Goal: Find specific page/section: Find specific page/section

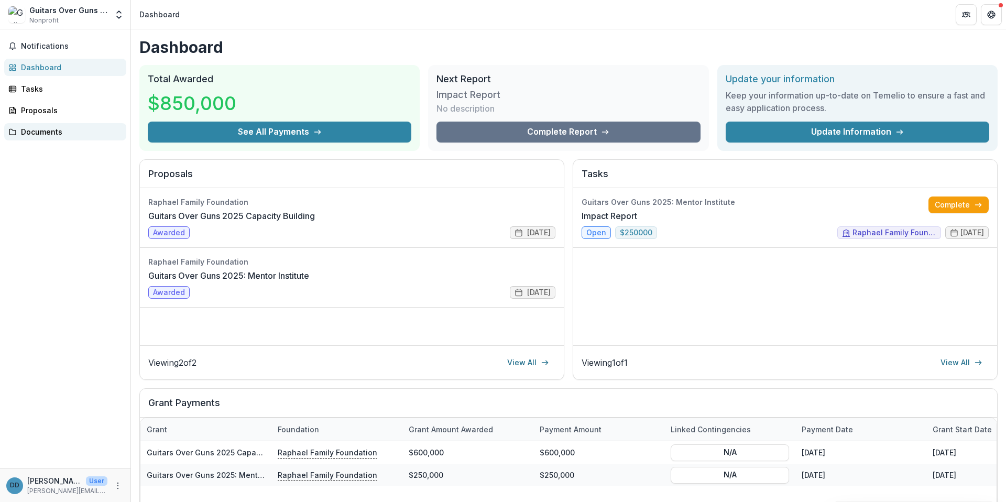
click at [32, 130] on div "Documents" at bounding box center [69, 131] width 97 height 11
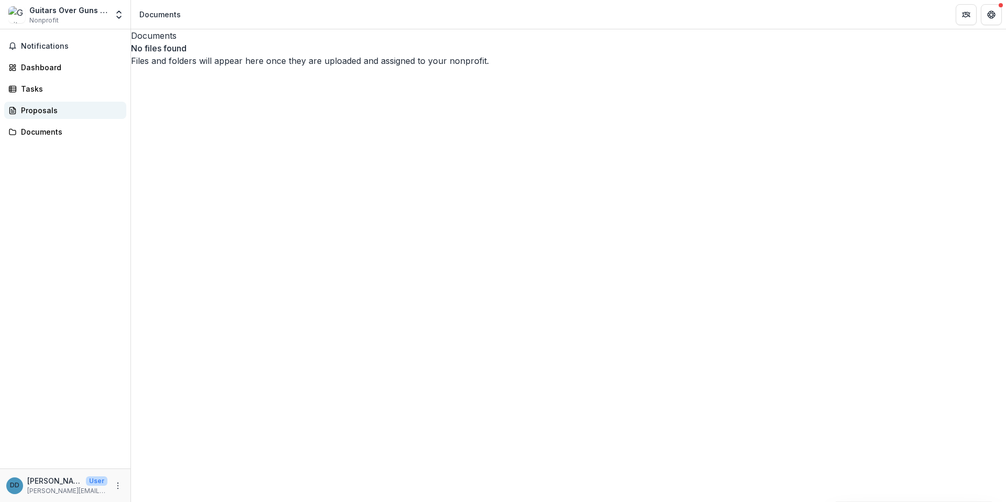
click at [62, 108] on div "Proposals" at bounding box center [69, 110] width 97 height 11
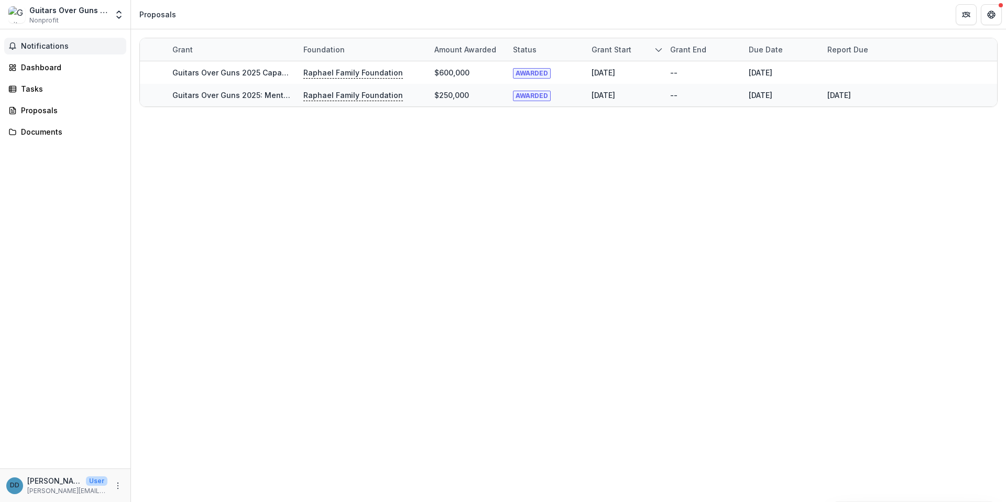
click at [40, 49] on span "Notifications" at bounding box center [71, 46] width 101 height 9
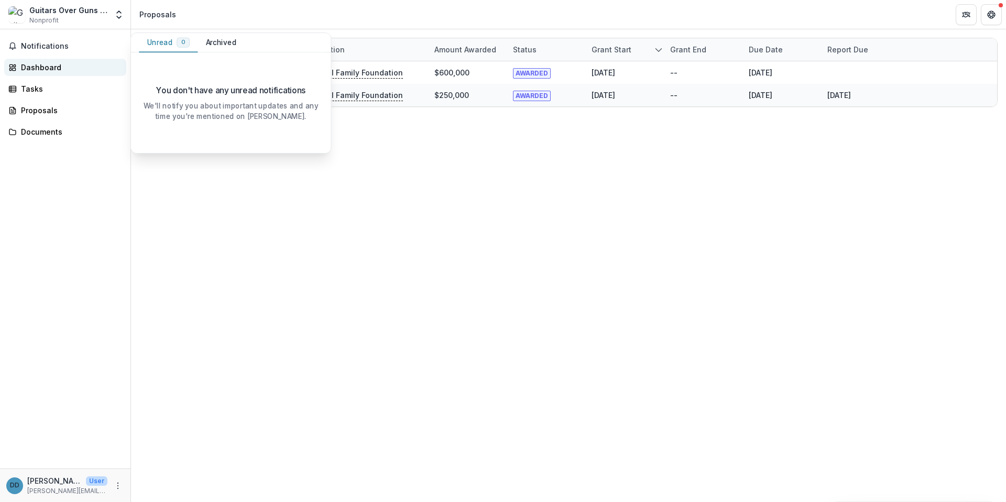
click at [38, 66] on div "Dashboard" at bounding box center [69, 67] width 97 height 11
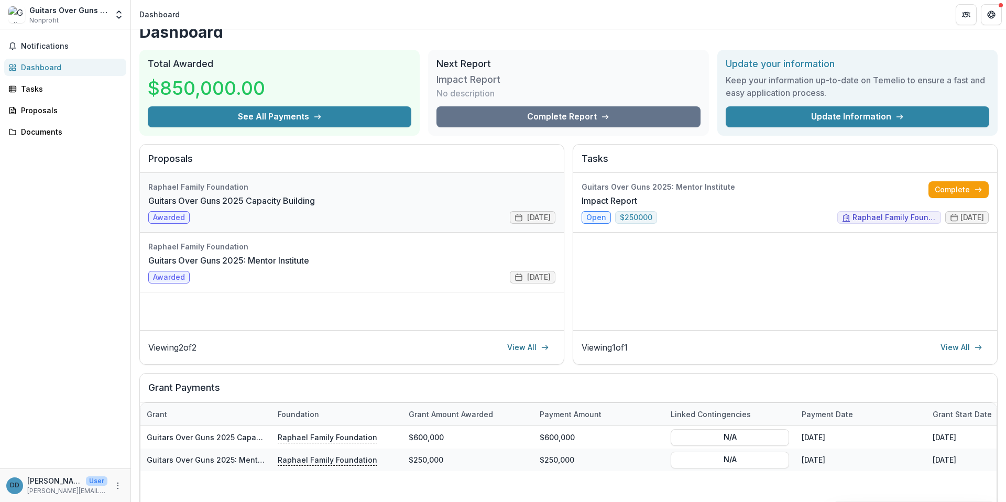
scroll to position [13, 0]
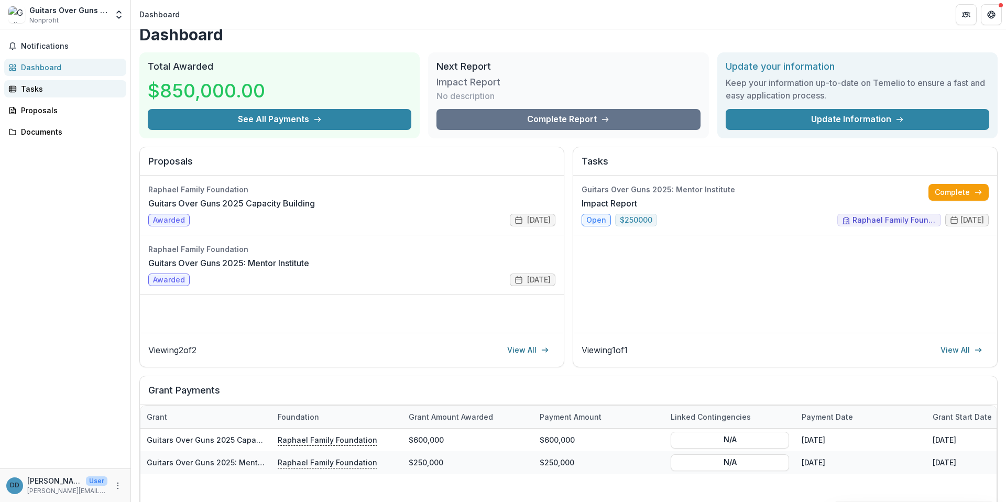
click at [28, 91] on div "Tasks" at bounding box center [69, 88] width 97 height 11
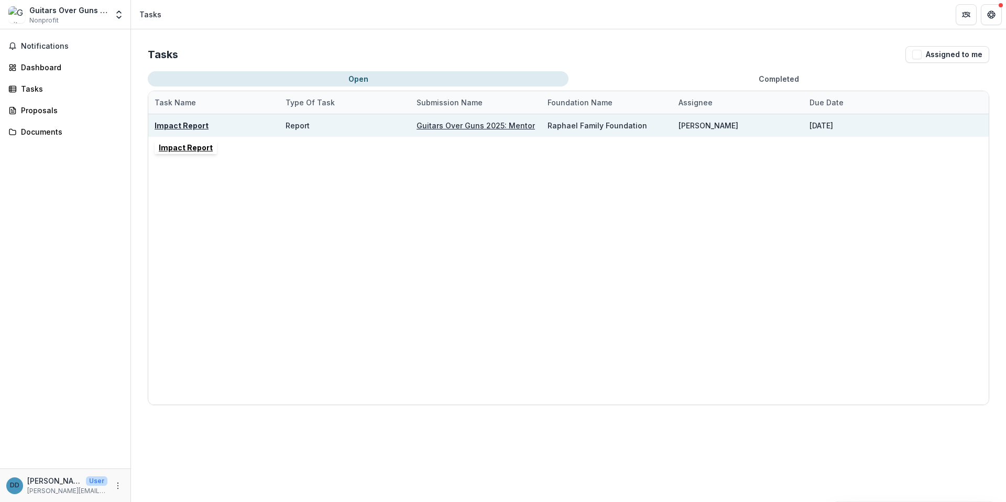
click at [186, 125] on u "Impact Report" at bounding box center [182, 125] width 54 height 9
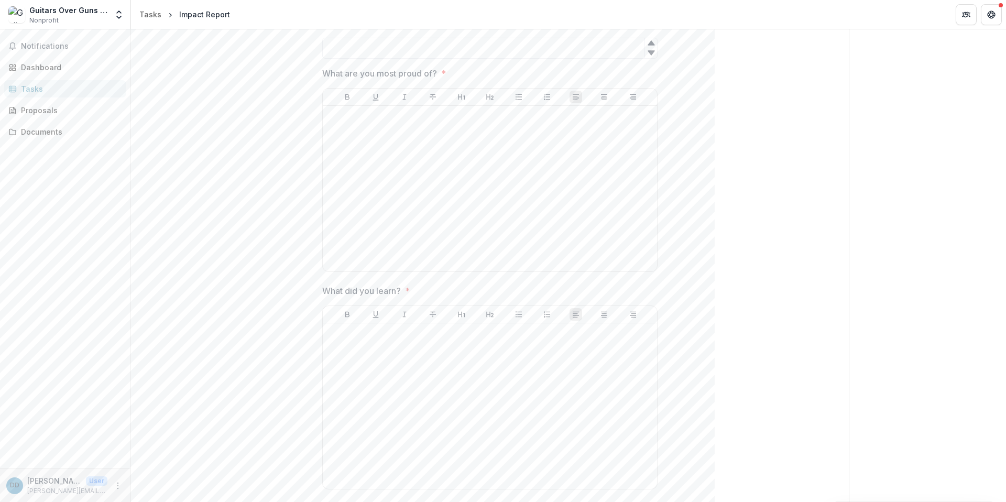
scroll to position [132, 0]
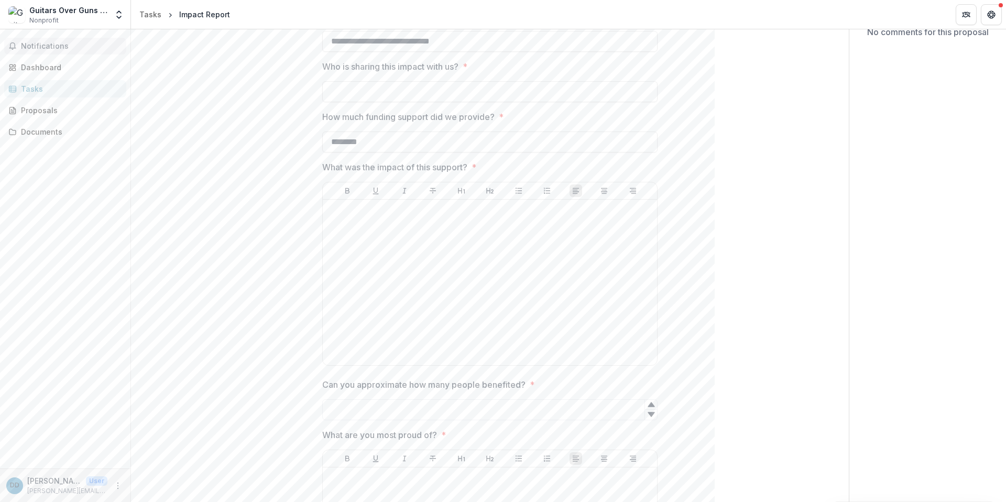
click at [31, 47] on span "Notifications" at bounding box center [71, 46] width 101 height 9
